Goal: Information Seeking & Learning: Understand process/instructions

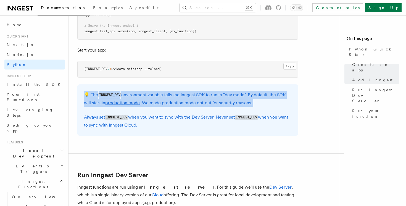
drag, startPoint x: 84, startPoint y: 93, endPoint x: 254, endPoint y: 105, distance: 170.4
click at [256, 106] on p "💡 The INNGEST_DEV environment variable tells the Inngest SDK to run in "dev mod…" at bounding box center [188, 99] width 208 height 16
click at [254, 105] on p "💡 The INNGEST_DEV environment variable tells the Inngest SDK to run in "dev mod…" at bounding box center [188, 99] width 208 height 16
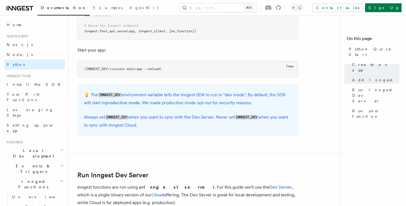
drag, startPoint x: 175, startPoint y: 125, endPoint x: 84, endPoint y: 116, distance: 91.3
click at [84, 116] on p "Always set INNGEST_DEV when you want to sync with the Dev Server. Never set INN…" at bounding box center [188, 121] width 208 height 16
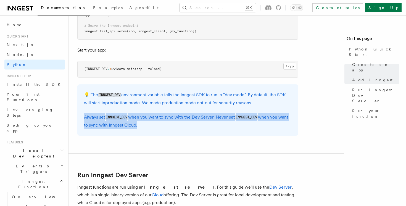
drag, startPoint x: 84, startPoint y: 116, endPoint x: 164, endPoint y: 128, distance: 80.8
click at [164, 128] on p "Always set INNGEST_DEV when you want to sync with the Dev Server. Never set INN…" at bounding box center [188, 121] width 208 height 16
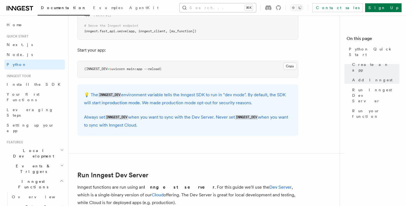
click at [215, 8] on button "Search... ⌘K" at bounding box center [217, 7] width 76 height 9
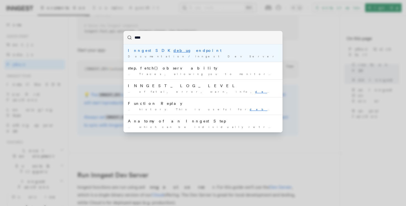
type input "*****"
click at [136, 52] on div "Inngest SDK debug endpoint" at bounding box center [203, 51] width 150 height 6
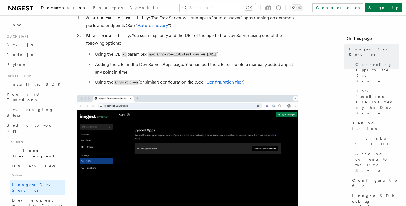
scroll to position [215, 0]
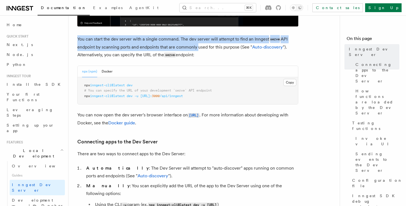
drag, startPoint x: 96, startPoint y: 33, endPoint x: 202, endPoint y: 57, distance: 109.2
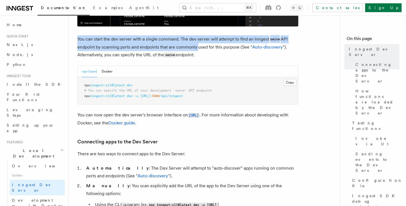
click at [202, 57] on p "You can start the dev server with a single command. The dev server will attempt…" at bounding box center [187, 47] width 221 height 24
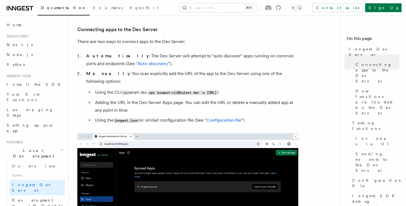
scroll to position [323, 0]
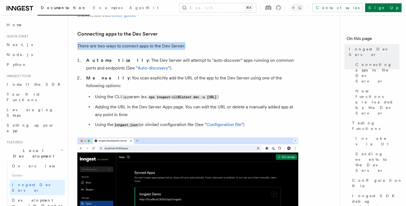
drag, startPoint x: 75, startPoint y: 47, endPoint x: 204, endPoint y: 49, distance: 129.2
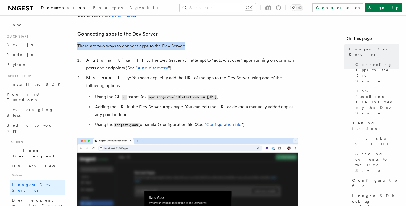
click at [204, 49] on p "There are two ways to connect apps to the Dev Server:" at bounding box center [187, 46] width 221 height 8
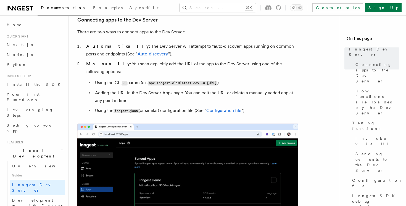
scroll to position [338, 0]
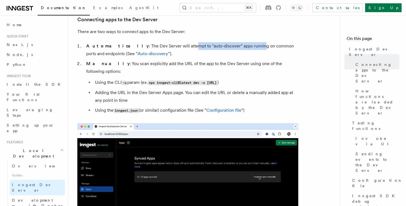
drag, startPoint x: 164, startPoint y: 50, endPoint x: 243, endPoint y: 50, distance: 79.2
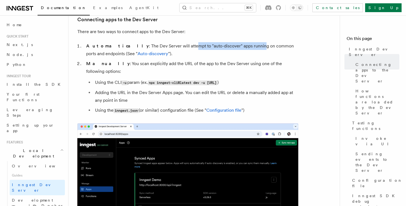
click at [243, 50] on li "Automatically : The Dev Server will attempt to "auto-discover" apps running on …" at bounding box center [191, 49] width 214 height 15
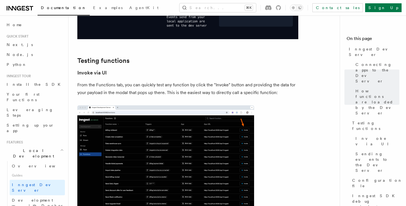
scroll to position [747, 0]
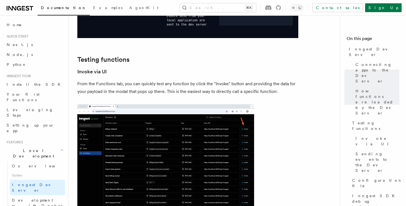
drag, startPoint x: 129, startPoint y: 78, endPoint x: 230, endPoint y: 70, distance: 100.8
click at [230, 80] on p "From the Functions tab, you can quickly test any function by click the "Invoke"…" at bounding box center [187, 87] width 221 height 15
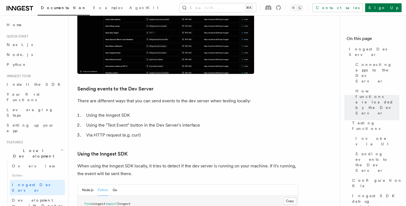
scroll to position [902, 0]
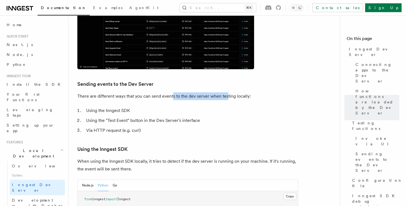
drag, startPoint x: 174, startPoint y: 83, endPoint x: 225, endPoint y: 83, distance: 51.9
click at [225, 92] on p "There are different ways that you can send events to the dev server when testin…" at bounding box center [187, 96] width 221 height 8
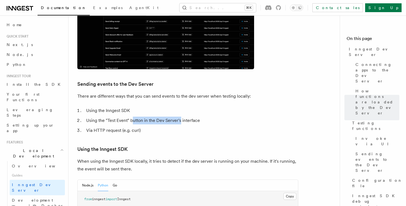
drag, startPoint x: 133, startPoint y: 106, endPoint x: 183, endPoint y: 107, distance: 49.4
click at [182, 117] on li "Using the "Test Event" button in the Dev Server's interface" at bounding box center [191, 121] width 214 height 8
click at [183, 117] on li "Using the "Test Event" button in the Dev Server's interface" at bounding box center [191, 121] width 214 height 8
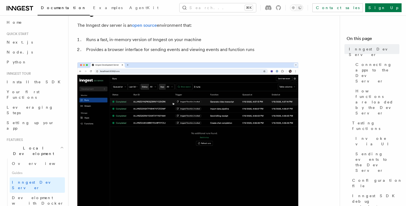
scroll to position [40, 0]
